Goal: Task Accomplishment & Management: Manage account settings

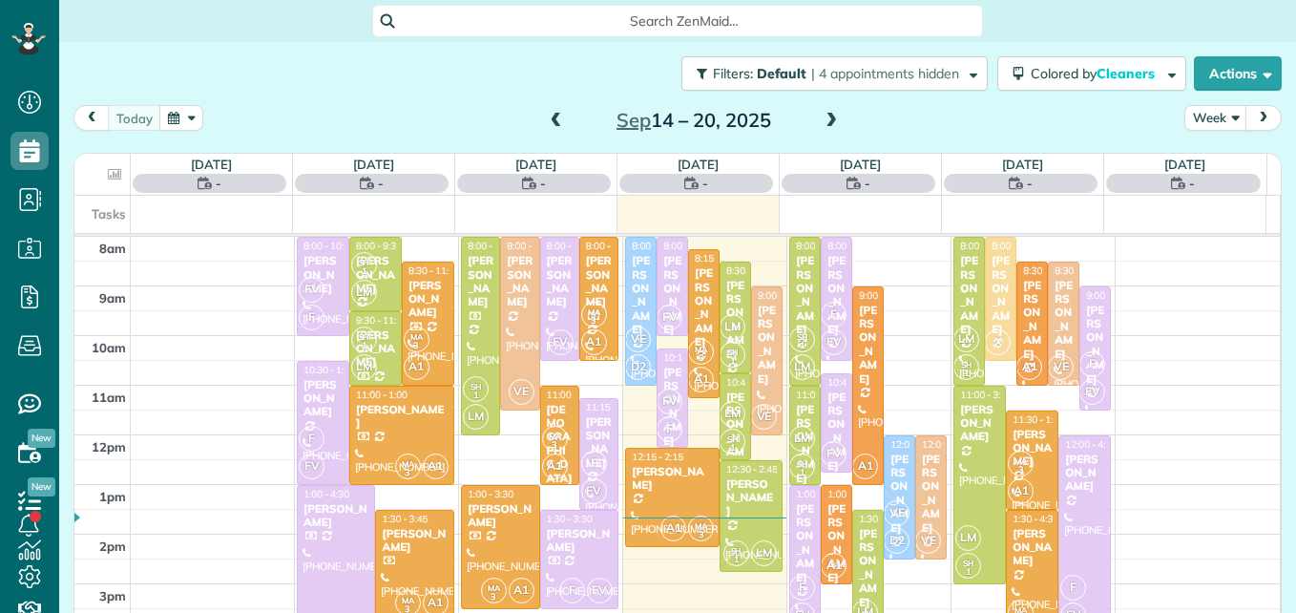
scroll to position [9, 9]
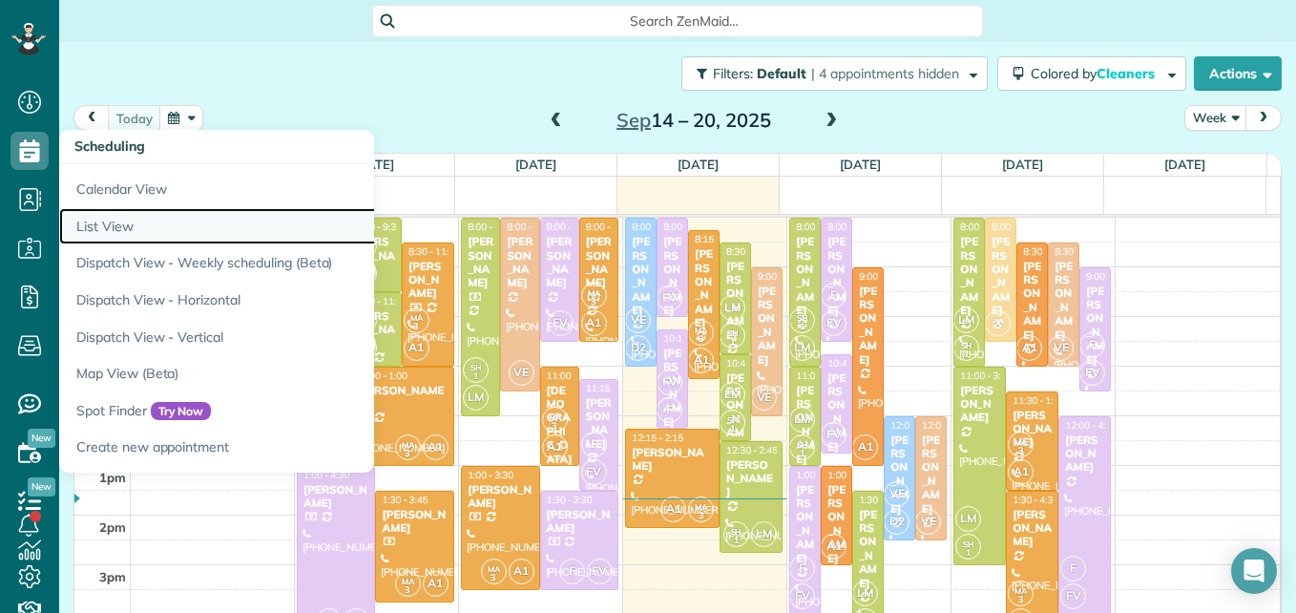
click at [111, 225] on link "List View" at bounding box center [297, 226] width 477 height 37
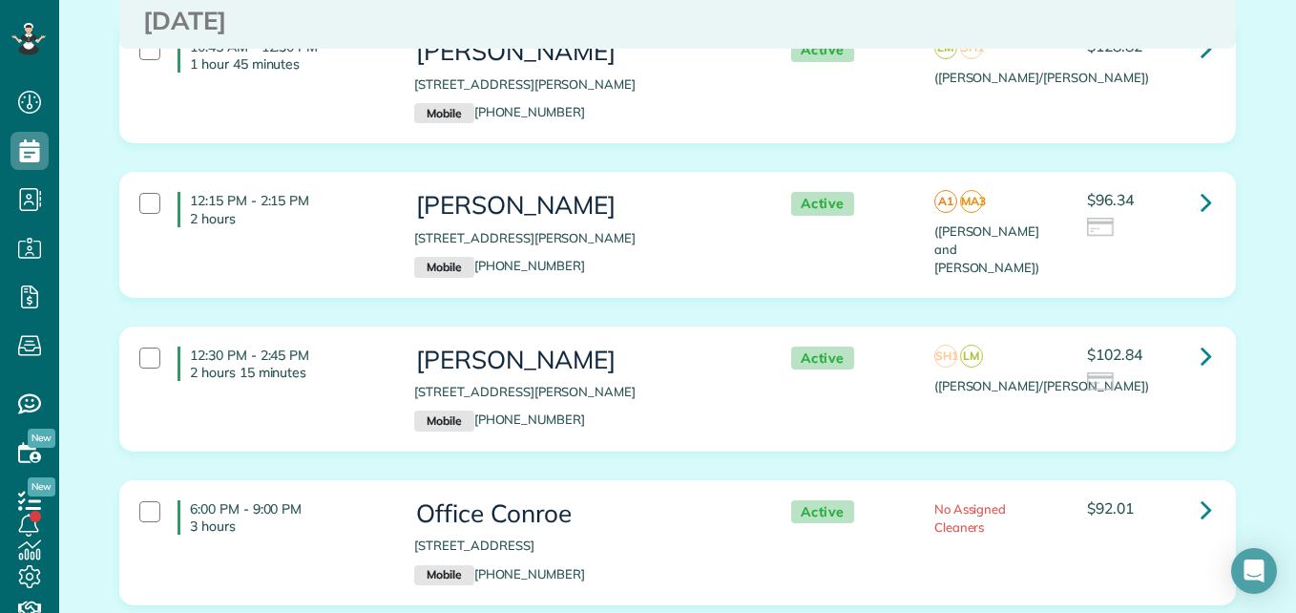
scroll to position [1092, 0]
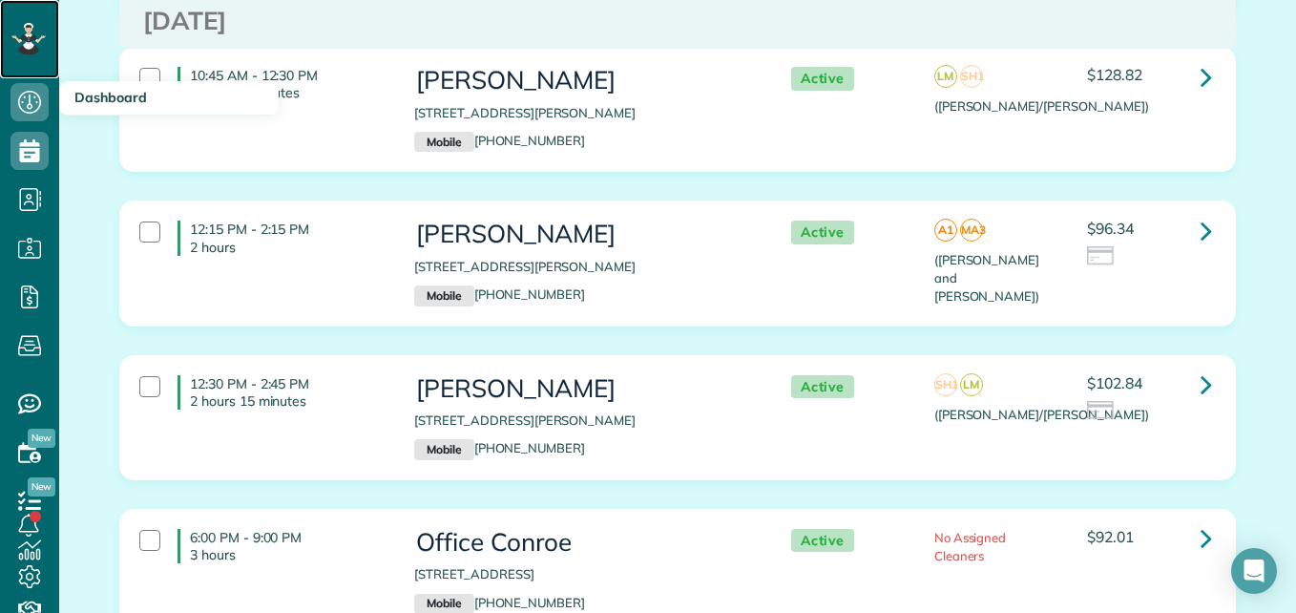
click at [29, 44] on icon at bounding box center [29, 37] width 12 height 12
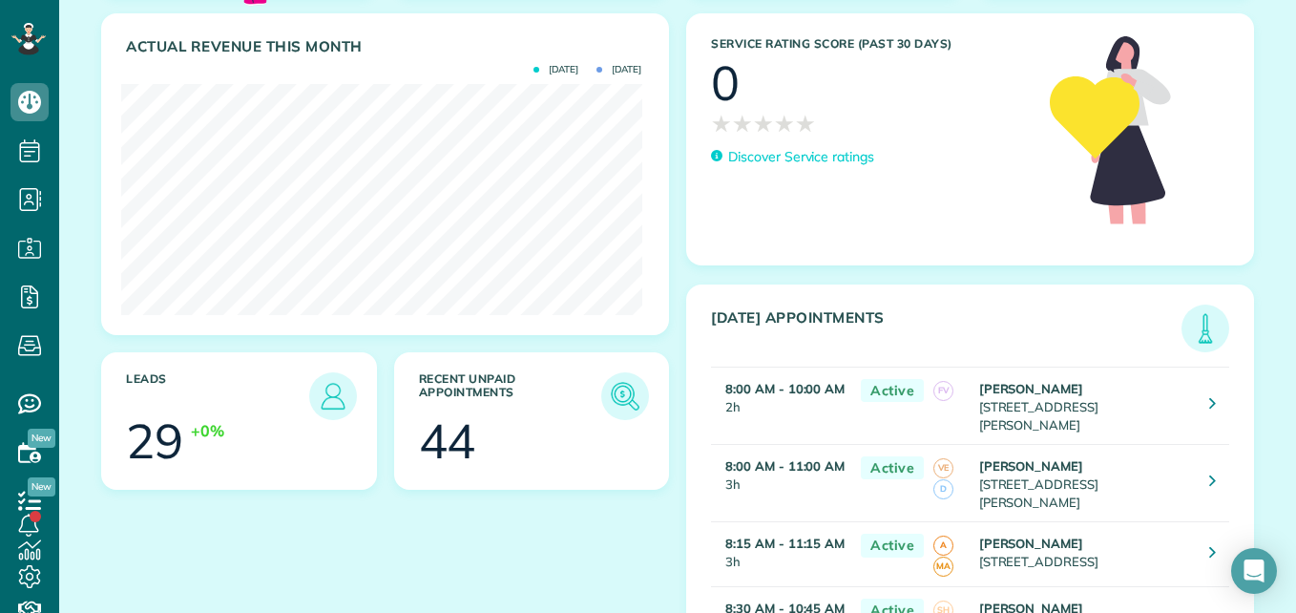
scroll to position [229, 0]
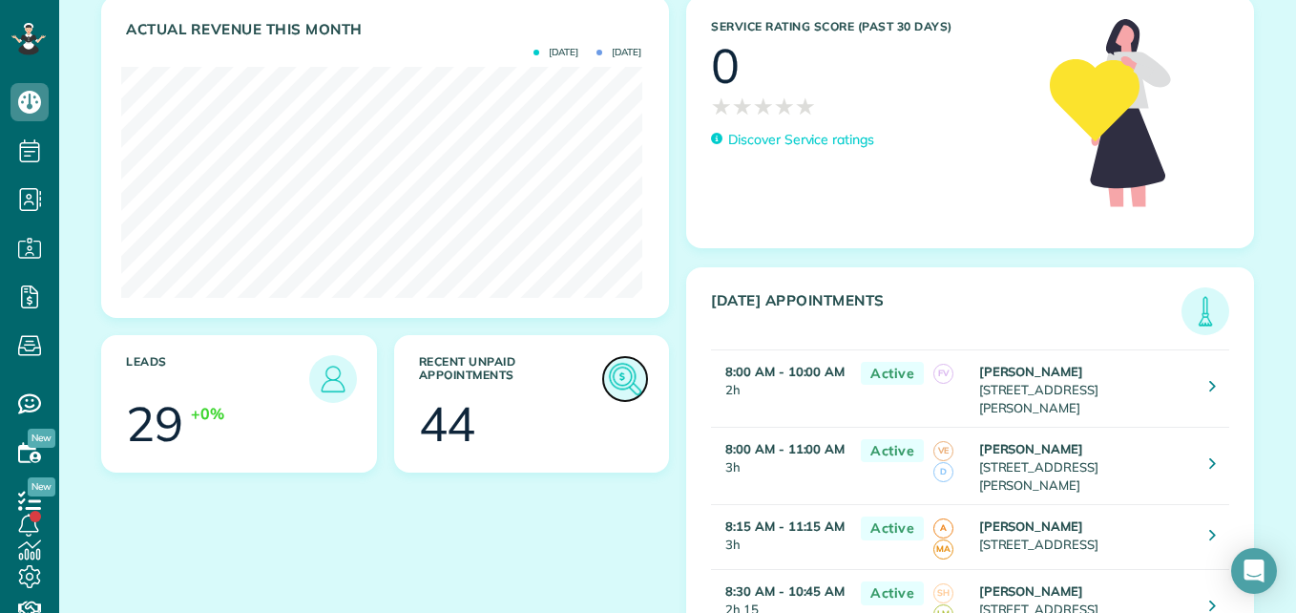
click at [620, 385] on img at bounding box center [625, 379] width 44 height 44
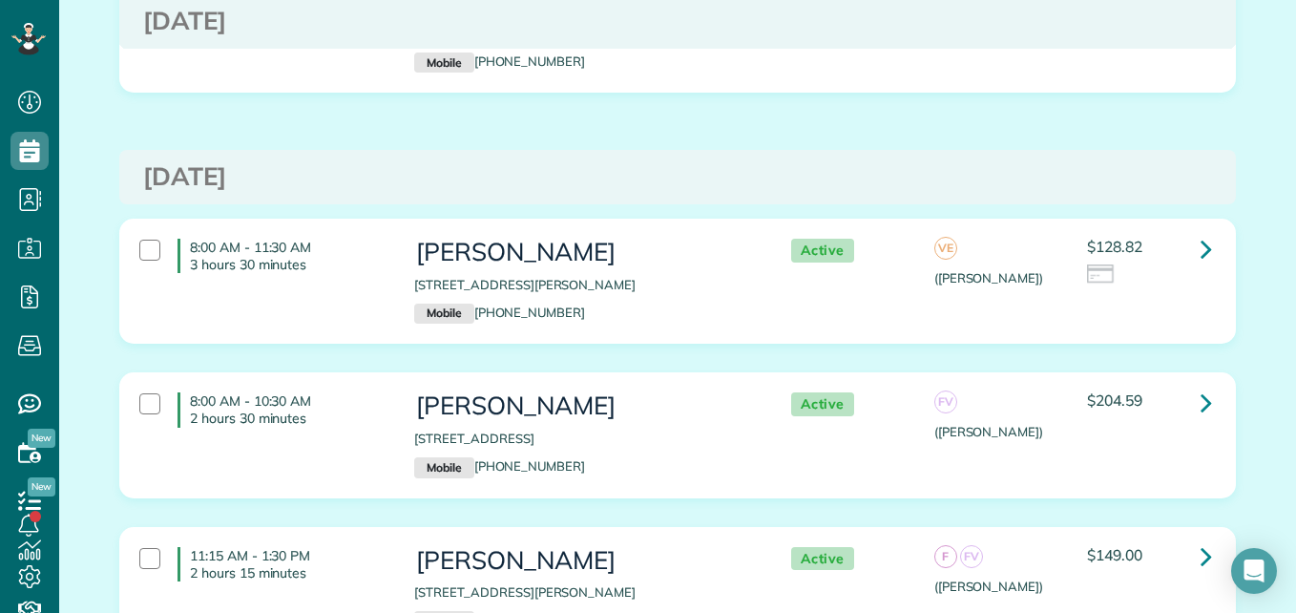
scroll to position [9359, 0]
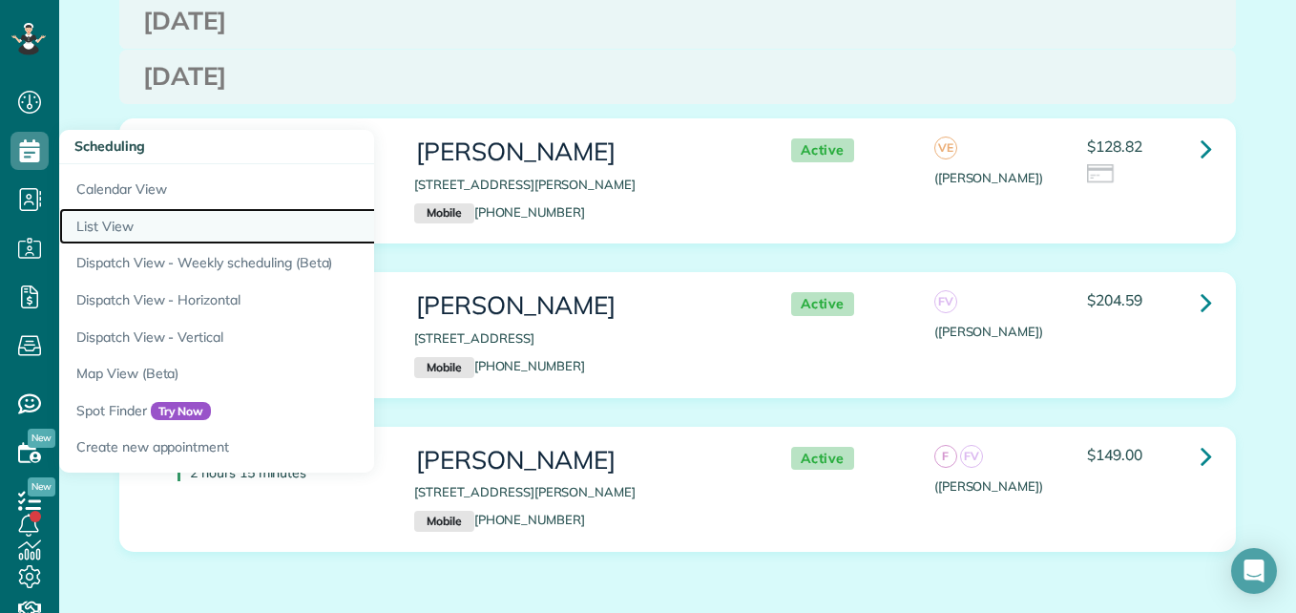
click at [101, 225] on link "List View" at bounding box center [297, 226] width 477 height 37
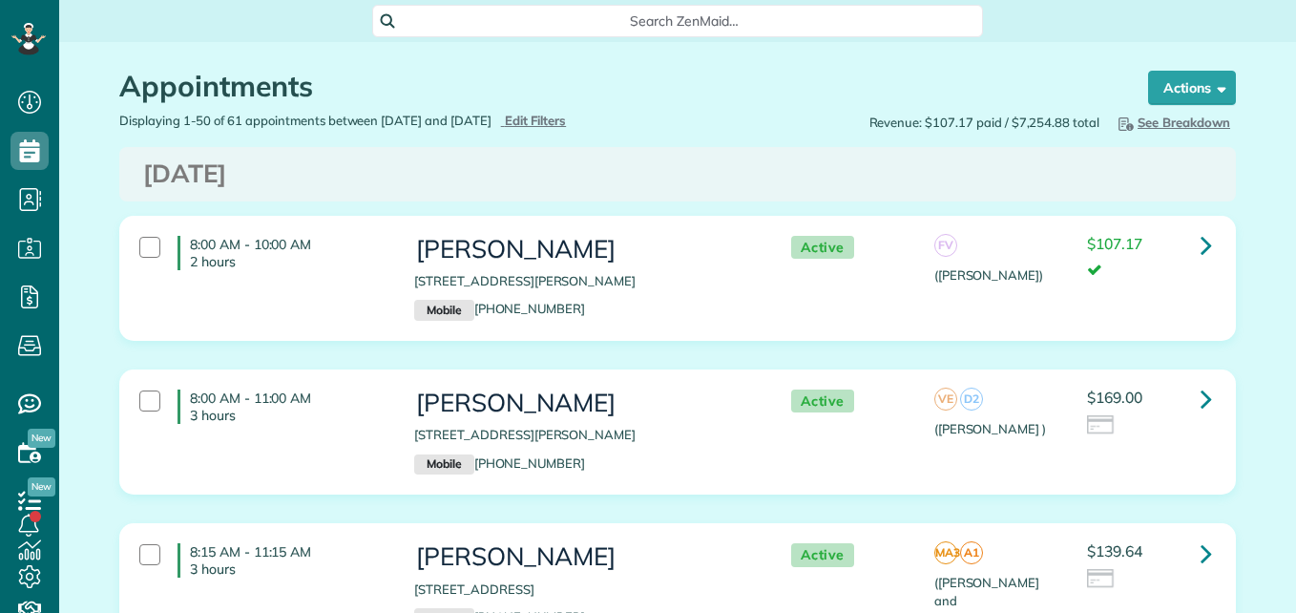
scroll to position [9, 9]
click at [567, 122] on span "Edit Filters" at bounding box center [536, 120] width 62 height 15
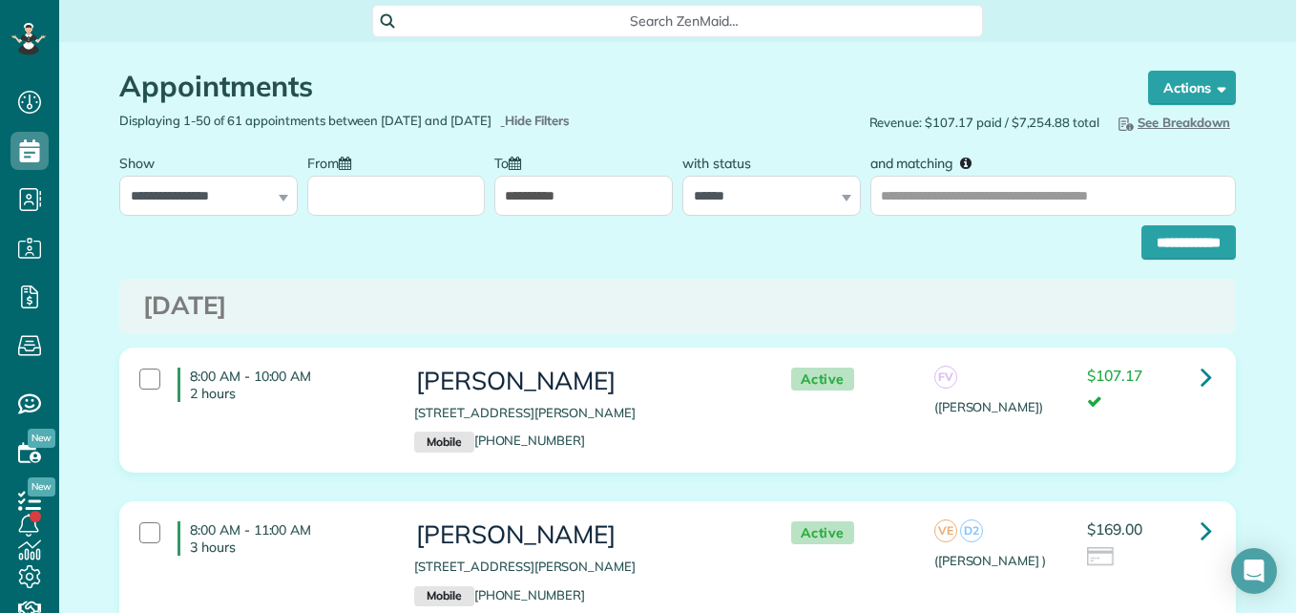
click at [342, 201] on input "From" at bounding box center [396, 196] width 178 height 40
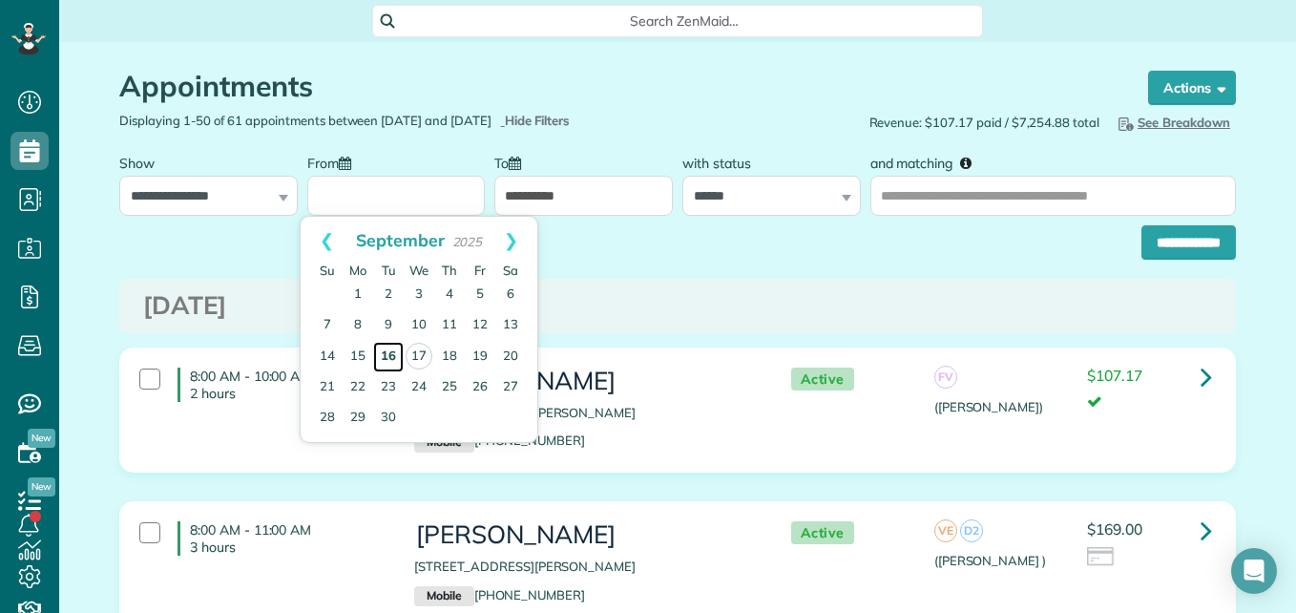
click at [391, 358] on link "16" at bounding box center [388, 357] width 31 height 31
type input "**********"
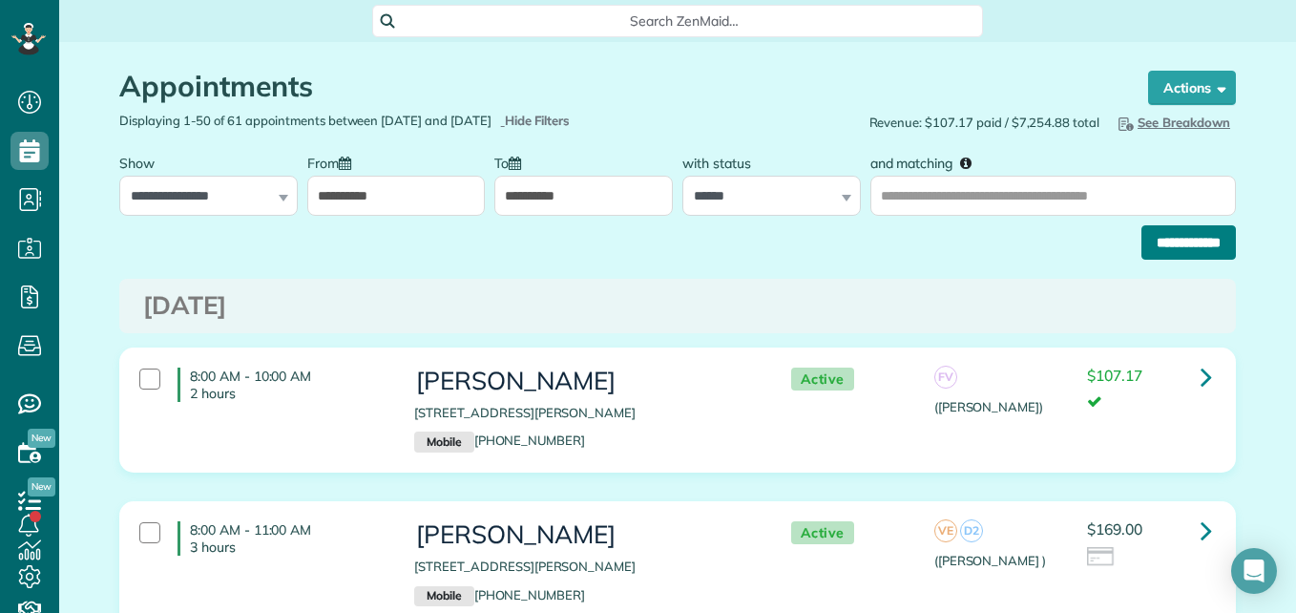
click at [1146, 240] on input "**********" at bounding box center [1188, 242] width 94 height 34
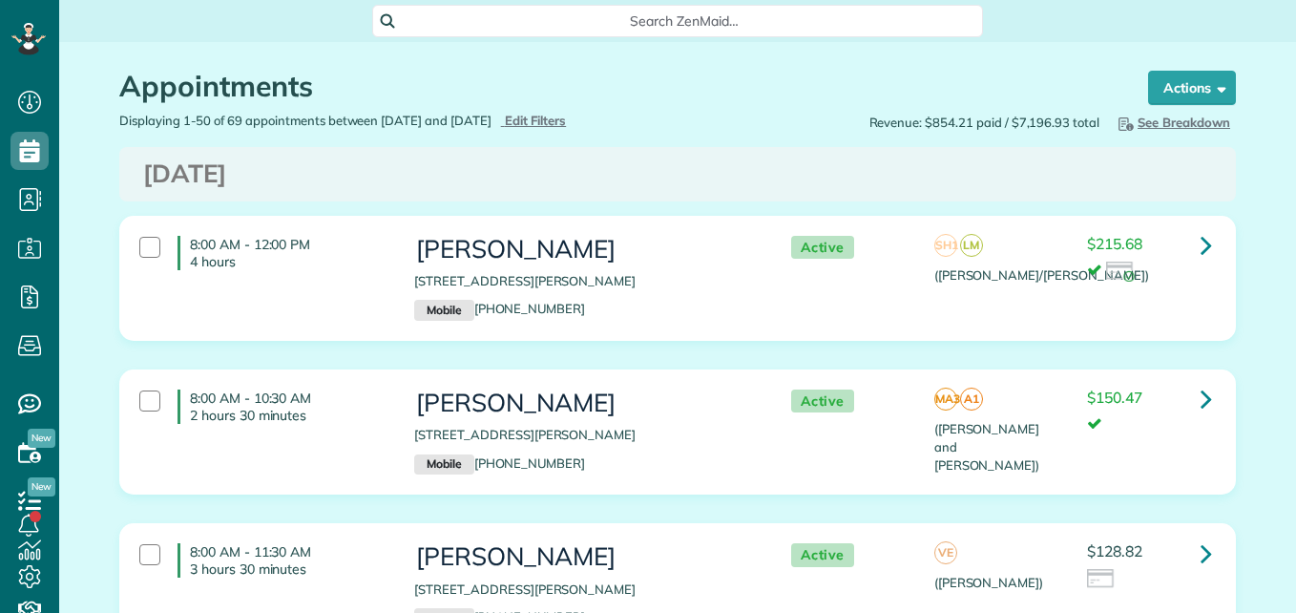
scroll to position [9, 9]
